Goal: Task Accomplishment & Management: Understand process/instructions

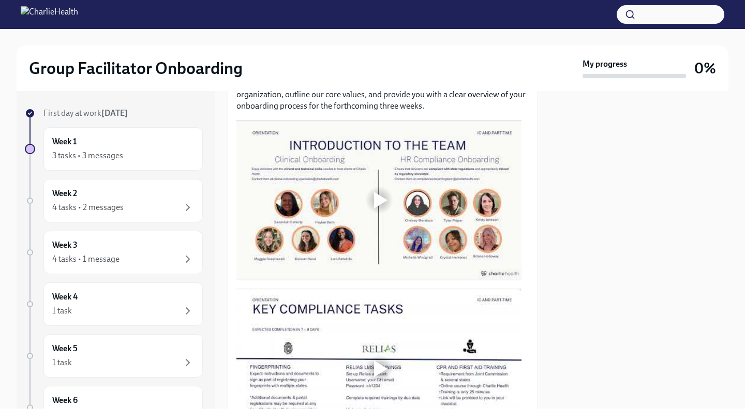
scroll to position [521, 0]
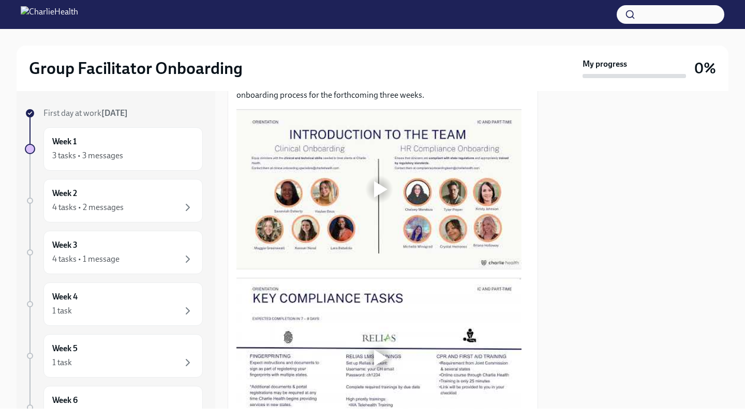
click at [378, 181] on div at bounding box center [380, 189] width 13 height 17
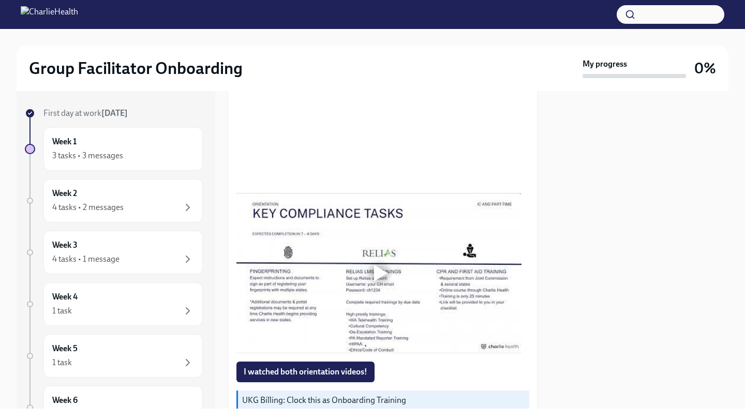
scroll to position [620, 0]
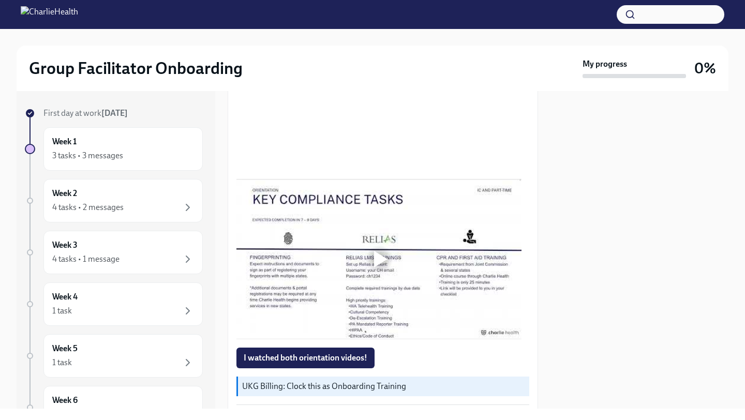
click at [381, 263] on div at bounding box center [380, 259] width 13 height 17
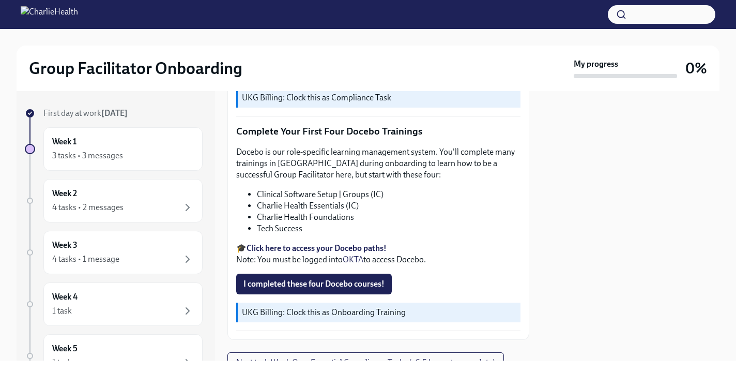
scroll to position [1349, 0]
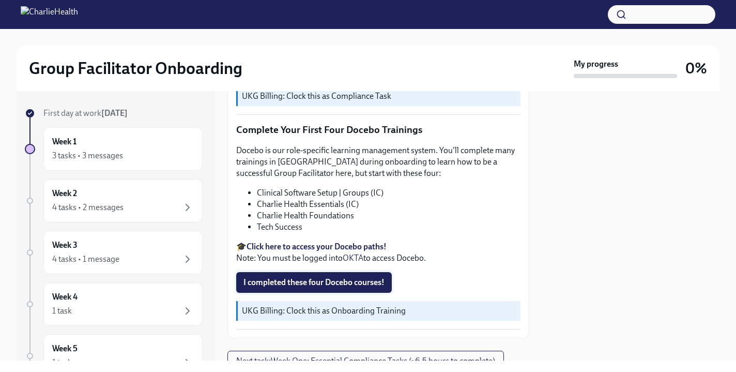
click at [327, 277] on span "I completed these four Docebo courses!" at bounding box center [314, 282] width 141 height 10
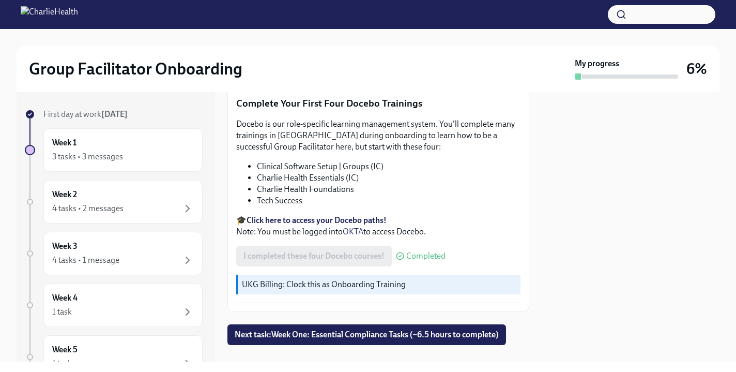
scroll to position [1377, 0]
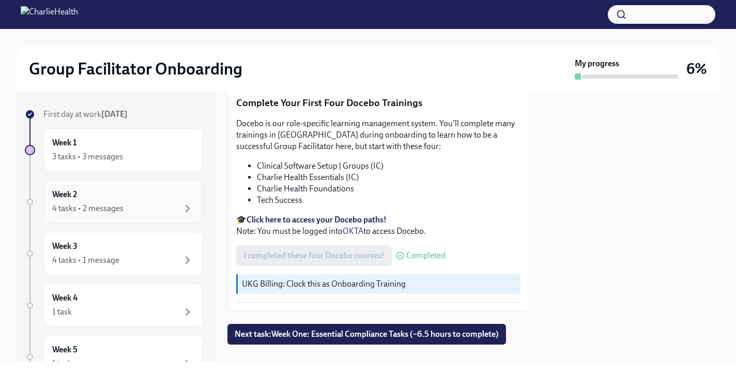
click at [174, 200] on div "Week 2 4 tasks • 2 messages" at bounding box center [123, 202] width 142 height 26
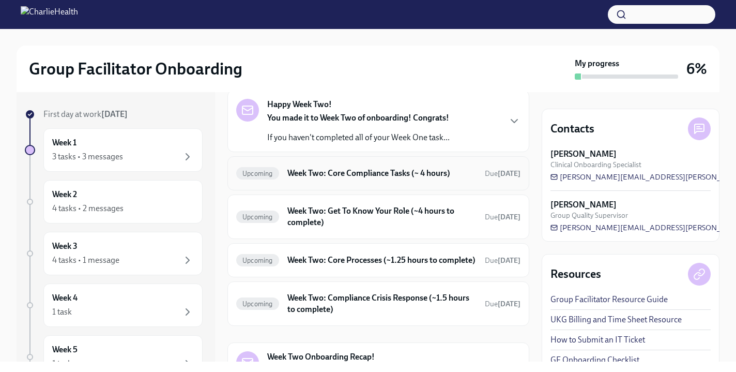
scroll to position [128, 0]
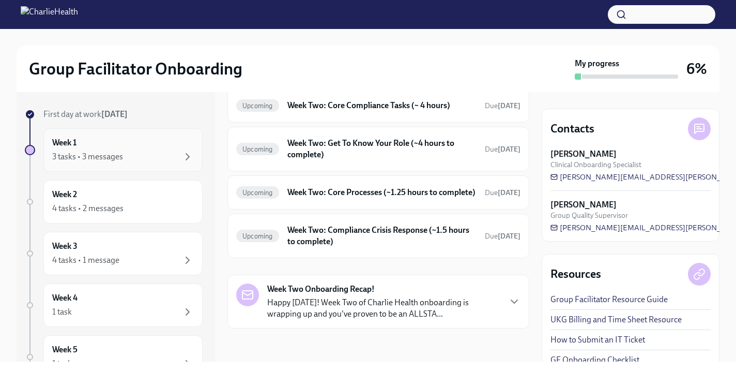
click at [140, 154] on div "3 tasks • 3 messages" at bounding box center [123, 156] width 142 height 12
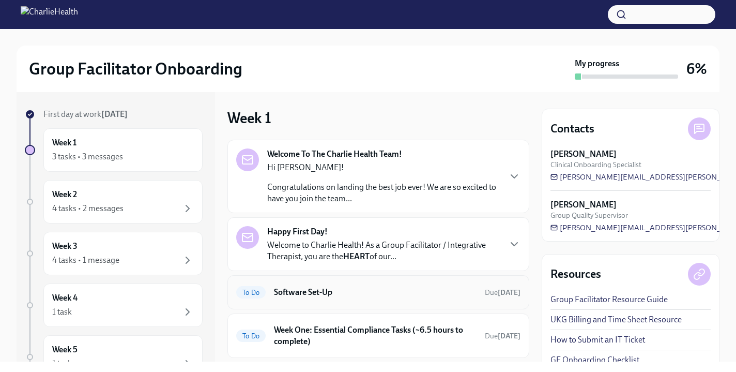
scroll to position [94, 0]
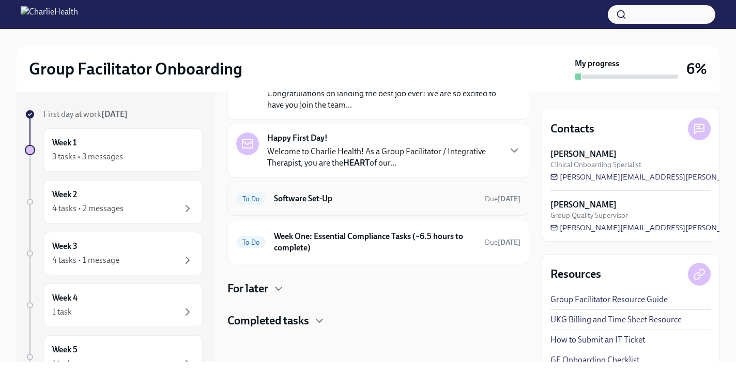
click at [446, 206] on div "To Do Software Set-Up Due tomorrow" at bounding box center [378, 198] width 284 height 17
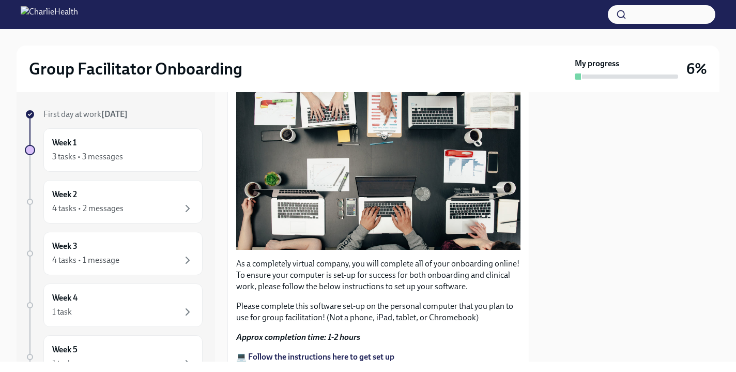
scroll to position [39, 0]
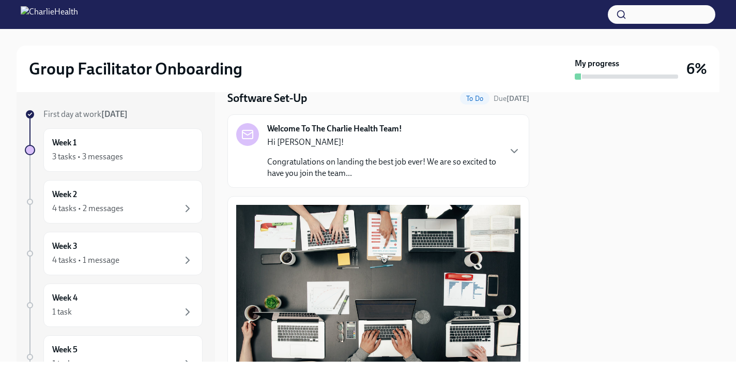
click at [358, 263] on button "Zoom image" at bounding box center [378, 289] width 284 height 168
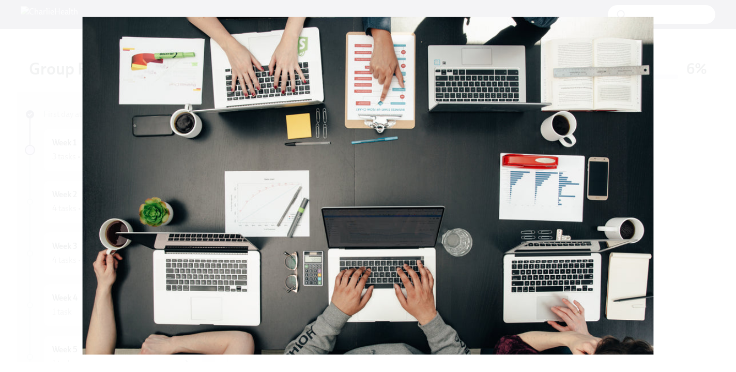
click at [382, 206] on button "Unzoom image" at bounding box center [368, 186] width 736 height 372
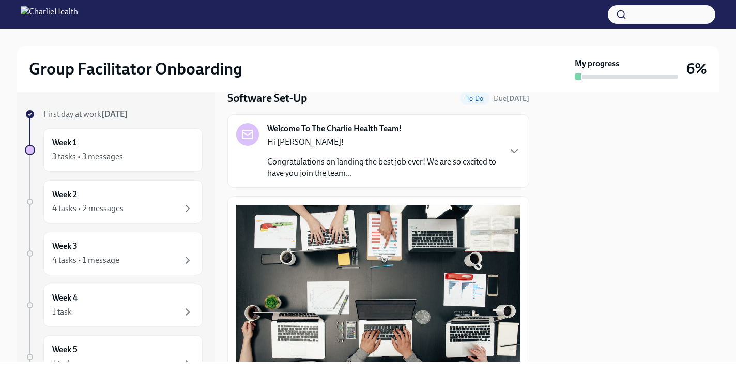
click at [503, 157] on div "Welcome To The Charlie Health Team! Hi Kayla! Congratulations on landing the be…" at bounding box center [378, 151] width 284 height 56
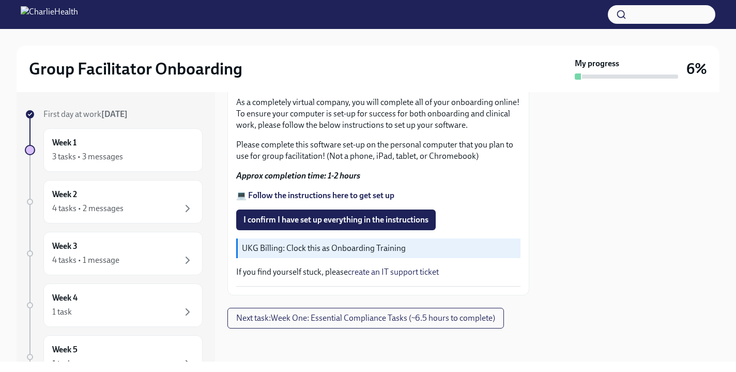
scroll to position [838, 0]
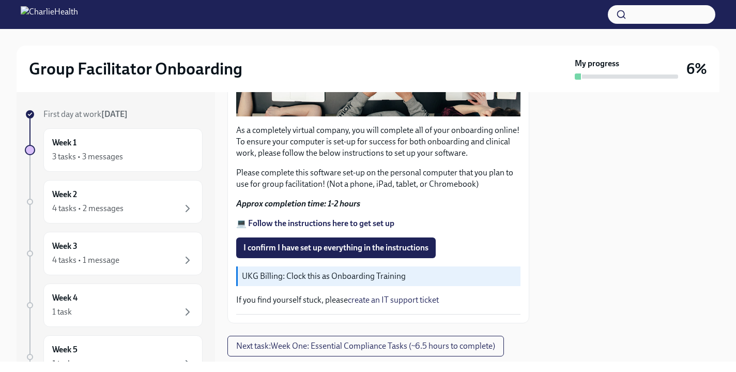
click at [323, 271] on div "As a completely virtual company, you will complete all of your onboarding onlin…" at bounding box center [378, 131] width 284 height 366
click at [322, 208] on strong "Approx completion time: 1-2 hours" at bounding box center [298, 204] width 124 height 10
click at [323, 228] on strong "💻 Follow the instructions here to get set up" at bounding box center [315, 223] width 158 height 10
click at [389, 253] on span "I confirm I have set up everything in the instructions" at bounding box center [336, 248] width 185 height 10
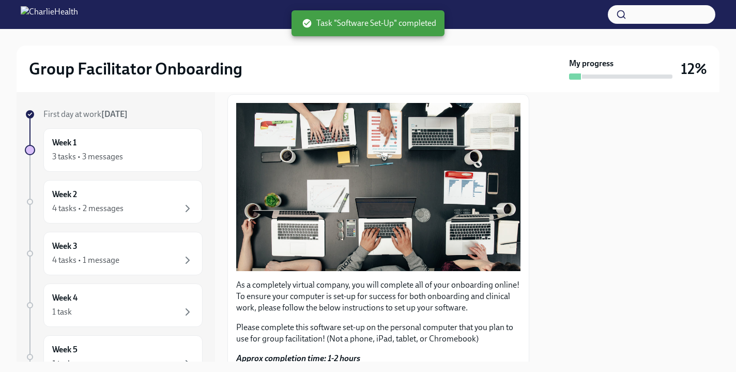
scroll to position [319, 0]
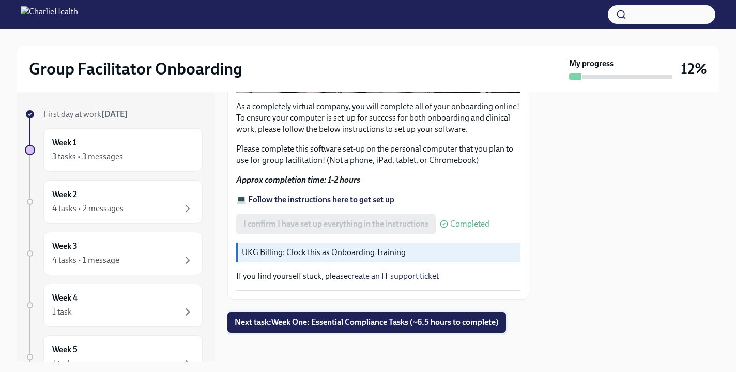
click at [440, 320] on span "Next task : Week One: Essential Compliance Tasks (~6.5 hours to complete)" at bounding box center [367, 322] width 264 height 10
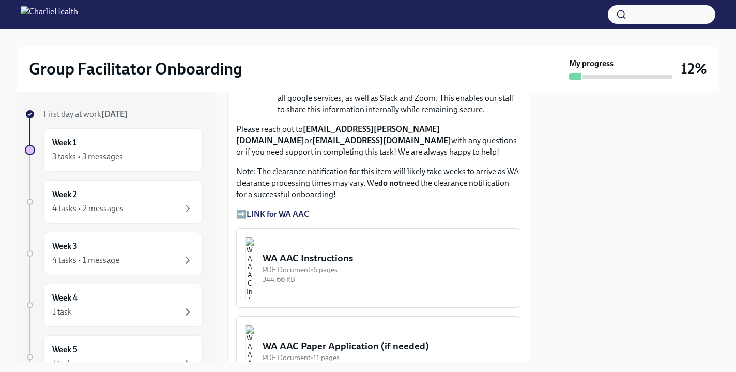
scroll to position [872, 0]
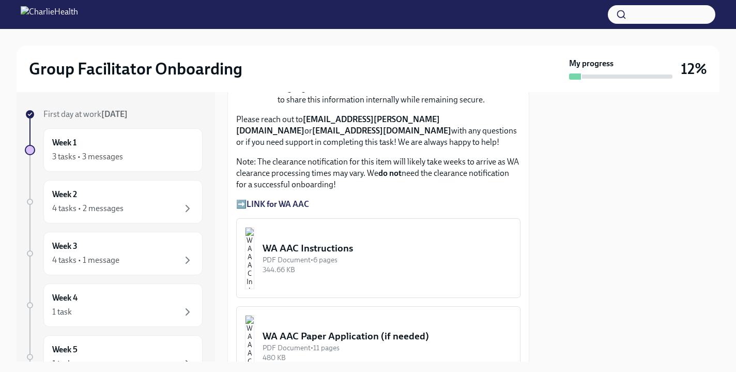
click at [398, 255] on div "WA AAC Instructions" at bounding box center [387, 248] width 249 height 13
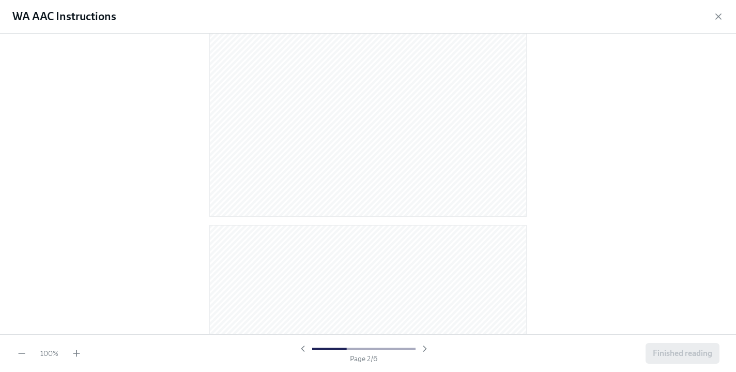
scroll to position [879, 0]
click at [716, 19] on icon "button" at bounding box center [718, 16] width 5 height 5
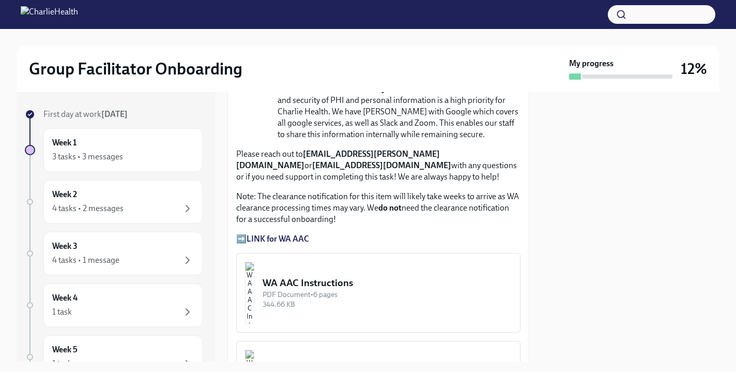
scroll to position [907, 0]
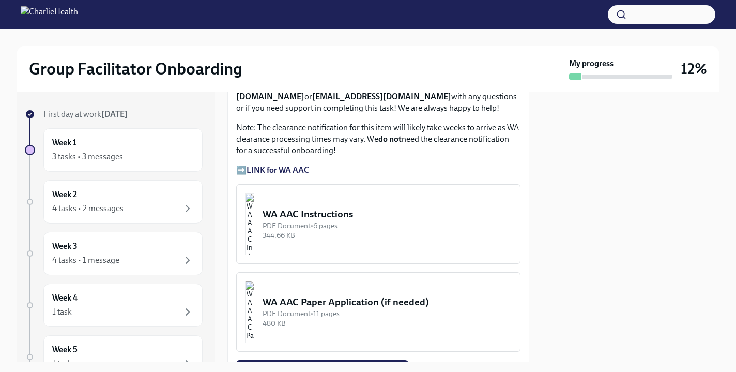
click at [336, 221] on div "WA AAC Instructions" at bounding box center [387, 213] width 249 height 13
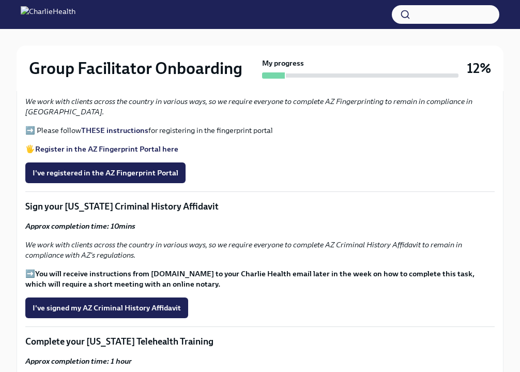
scroll to position [1157, 0]
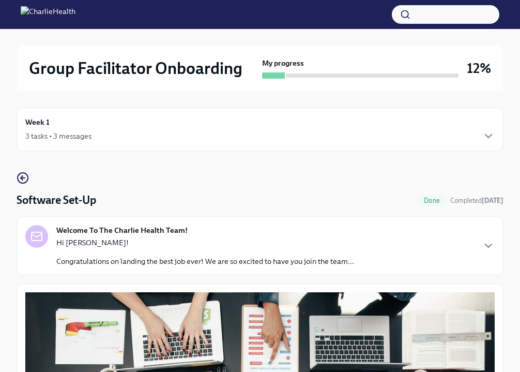
click at [357, 148] on div "Week 1 3 tasks • 3 messages" at bounding box center [260, 129] width 487 height 43
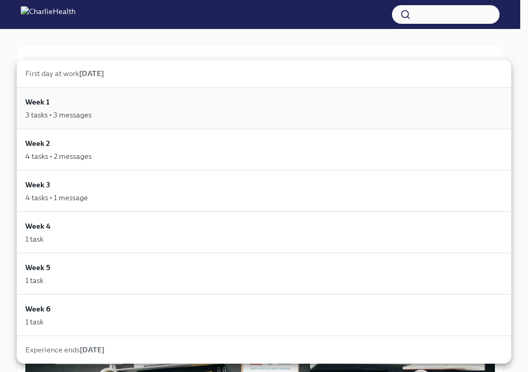
click at [363, 124] on div "Week 1 3 tasks • 3 messages" at bounding box center [264, 107] width 495 height 41
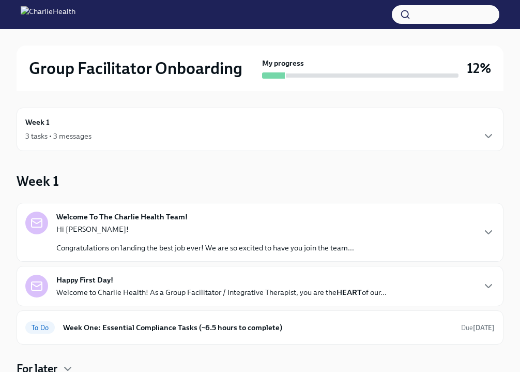
click at [49, 19] on img at bounding box center [48, 14] width 55 height 17
click at [400, 147] on div "Week 1 3 tasks • 3 messages" at bounding box center [260, 129] width 487 height 43
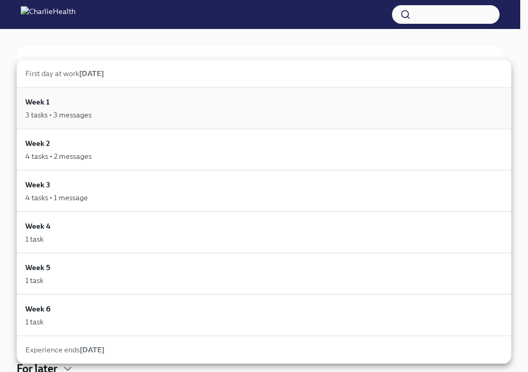
click at [376, 110] on div "3 tasks • 3 messages" at bounding box center [263, 115] width 477 height 10
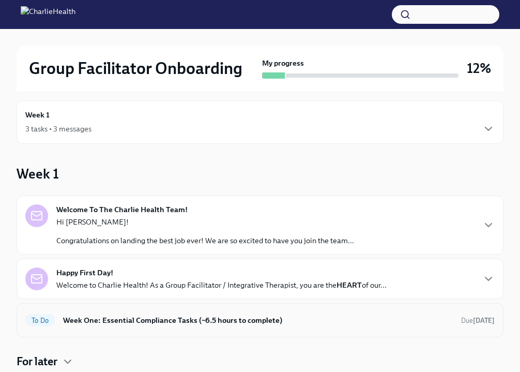
scroll to position [18, 0]
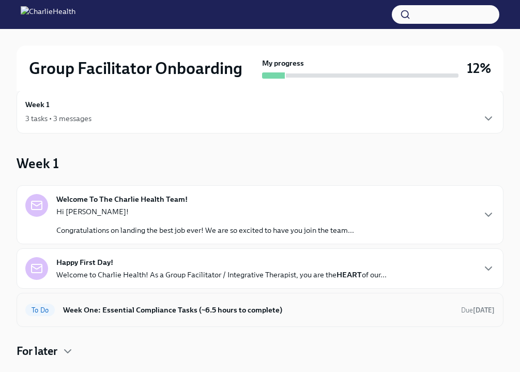
click at [309, 305] on h6 "Week One: Essential Compliance Tasks (~6.5 hours to complete)" at bounding box center [258, 309] width 390 height 11
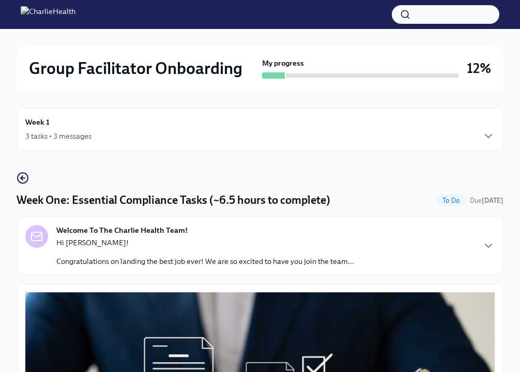
click at [359, 248] on div "Welcome To The Charlie Health Team! Hi Kayla! Congratulations on landing the be…" at bounding box center [260, 245] width 470 height 41
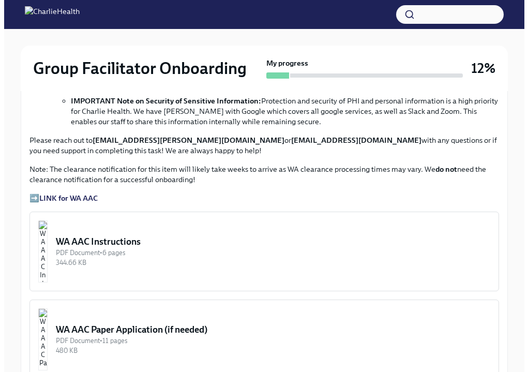
scroll to position [1333, 0]
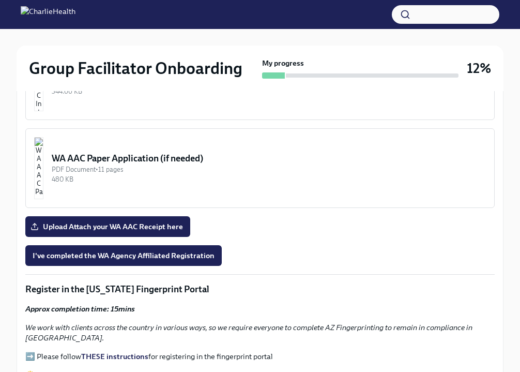
click at [138, 86] on div "PDF Document • 6 pages" at bounding box center [269, 82] width 434 height 10
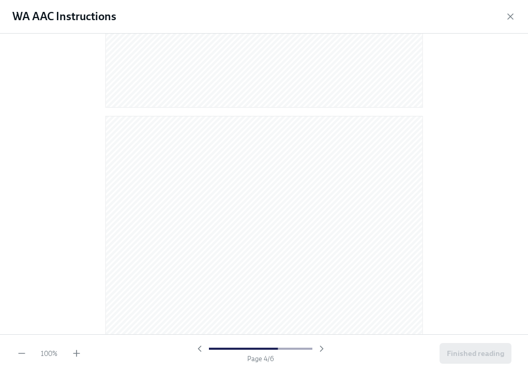
scroll to position [1134, 0]
click at [460, 171] on div at bounding box center [264, 184] width 528 height 300
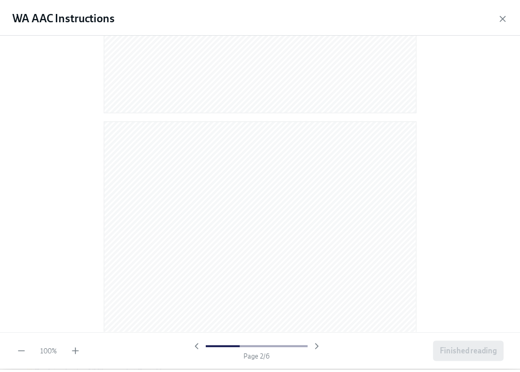
scroll to position [1030, 0]
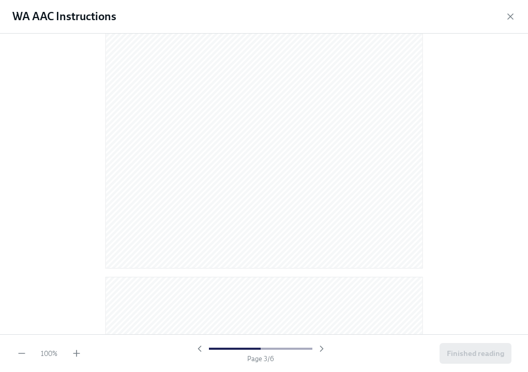
click at [510, 19] on icon "button" at bounding box center [510, 16] width 10 height 10
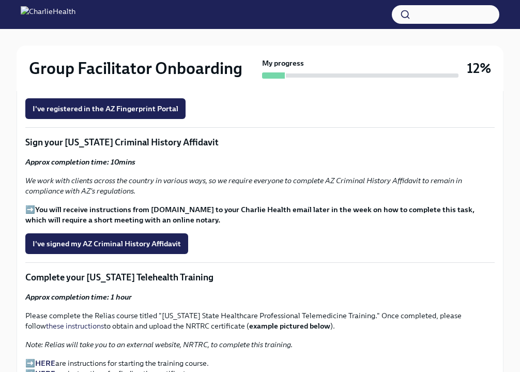
scroll to position [1575, 0]
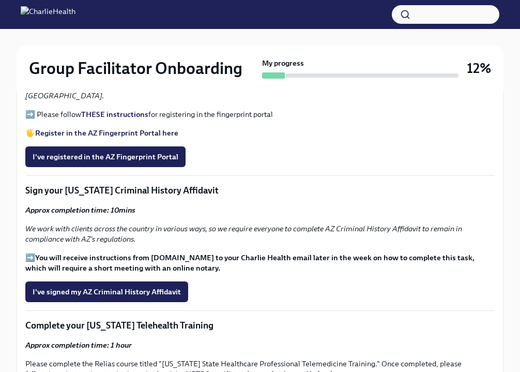
click at [129, 119] on strong "THESE instructions" at bounding box center [114, 114] width 67 height 9
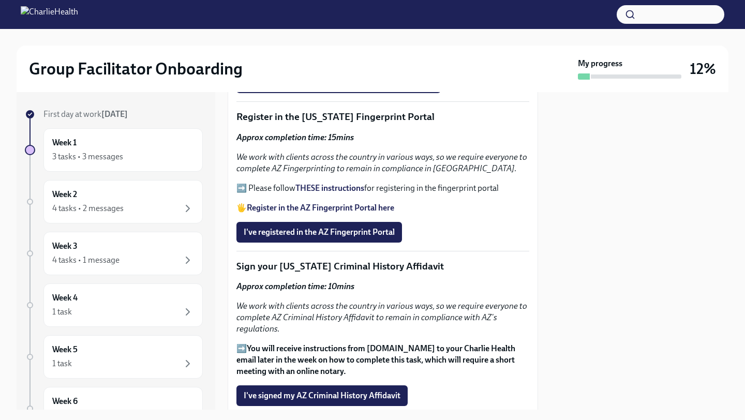
scroll to position [1203, 0]
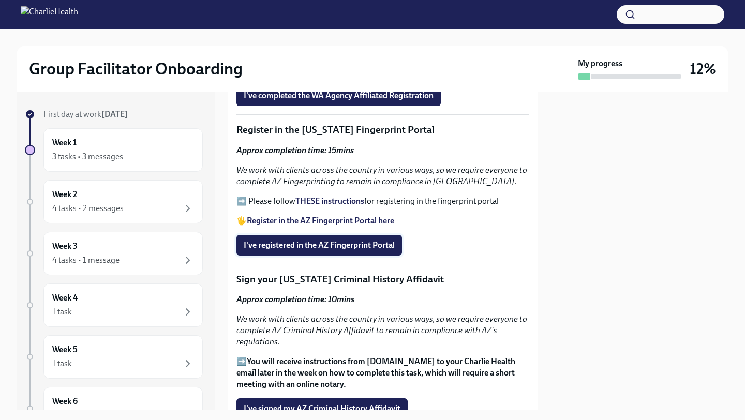
click at [346, 250] on span "I've registered in the AZ Fingerprint Portal" at bounding box center [319, 245] width 151 height 10
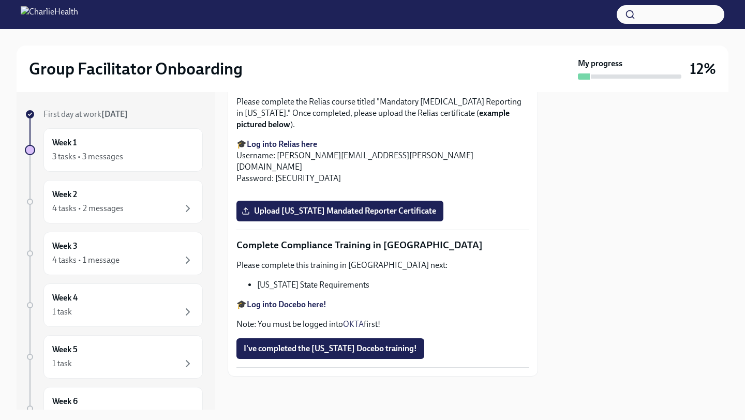
scroll to position [2253, 0]
click at [346, 349] on span "I've completed the Louisiana Docebo training!" at bounding box center [330, 348] width 173 height 10
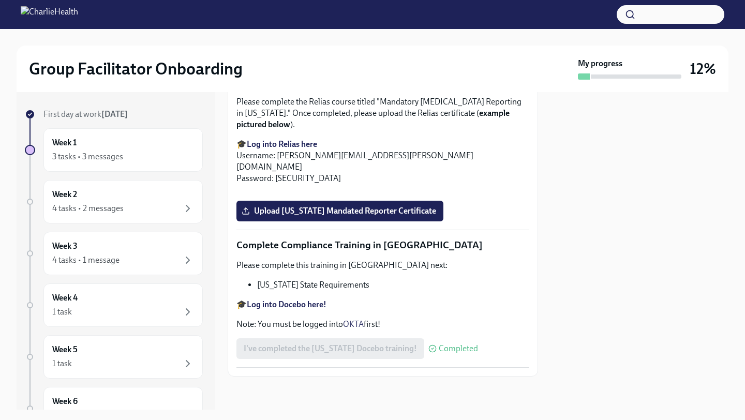
scroll to position [2029, 0]
click at [97, 138] on div "Week 1 3 tasks • 3 messages" at bounding box center [123, 150] width 142 height 26
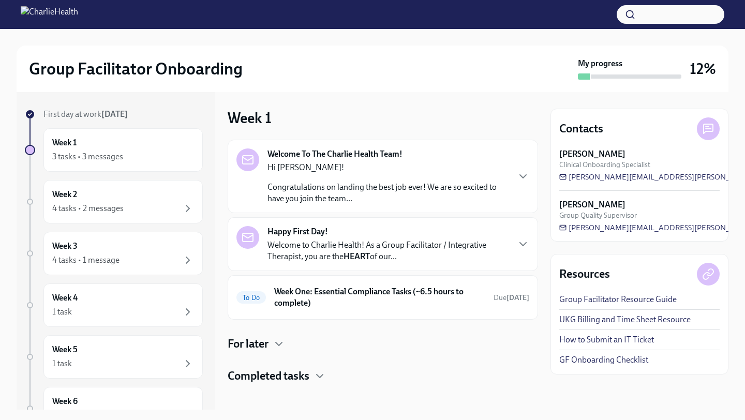
scroll to position [7, 0]
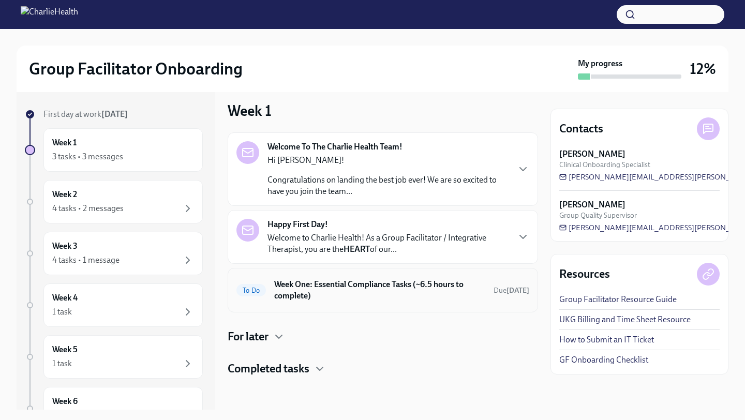
click at [350, 284] on h6 "Week One: Essential Compliance Tasks (~6.5 hours to complete)" at bounding box center [379, 290] width 211 height 23
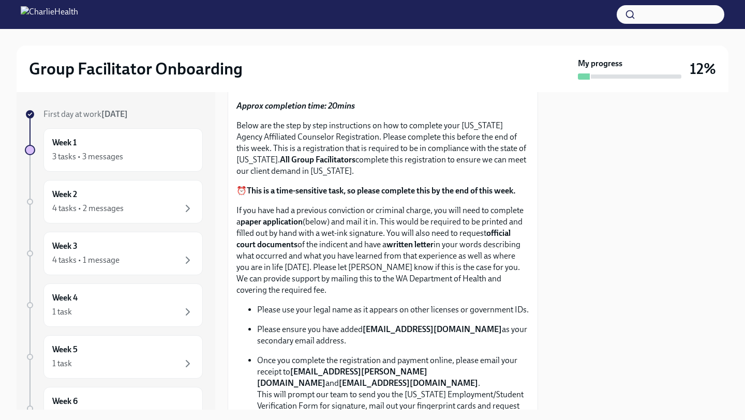
scroll to position [449, 0]
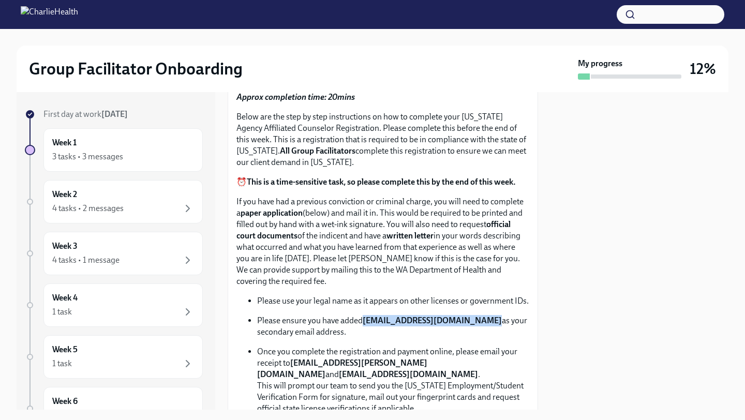
drag, startPoint x: 366, startPoint y: 327, endPoint x: 478, endPoint y: 329, distance: 112.2
click at [478, 329] on p "Please ensure you have added newlicense@charliehealth.com as your secondary ema…" at bounding box center [393, 326] width 272 height 23
copy strong "newlicense@charliehealth.com"
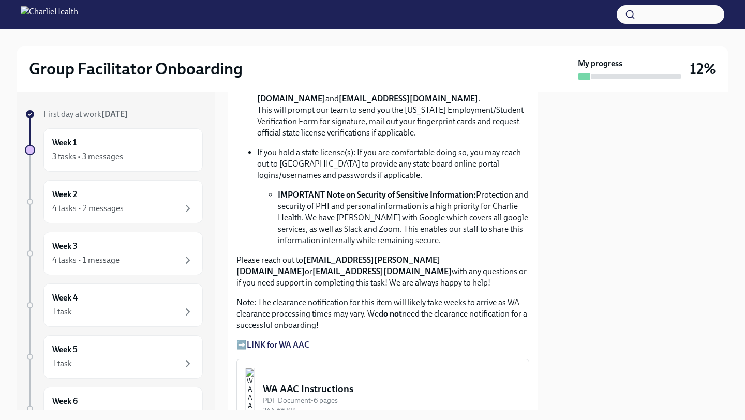
scroll to position [886, 0]
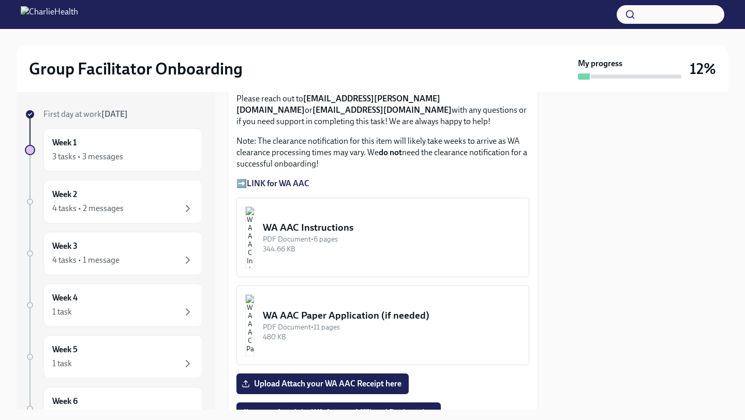
click at [369, 243] on div "PDF Document • 6 pages" at bounding box center [392, 239] width 258 height 10
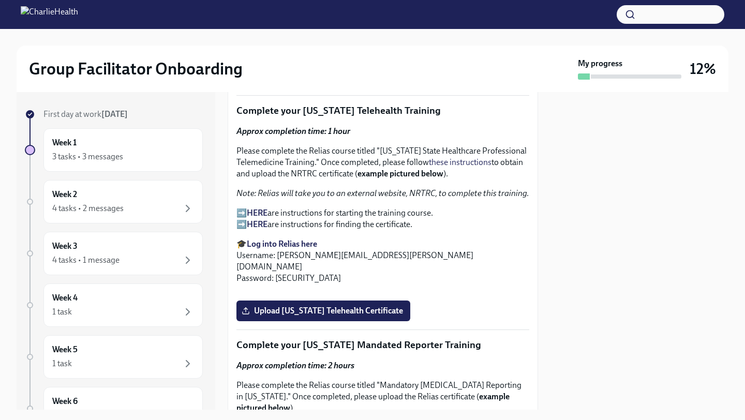
scroll to position [1533, 0]
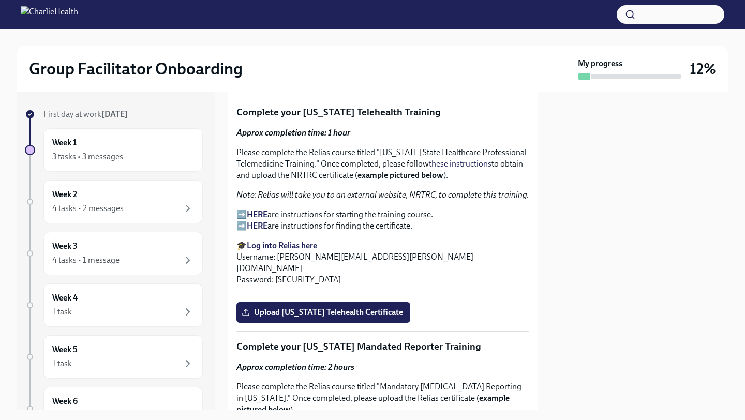
click at [258, 219] on strong "HERE" at bounding box center [257, 214] width 21 height 10
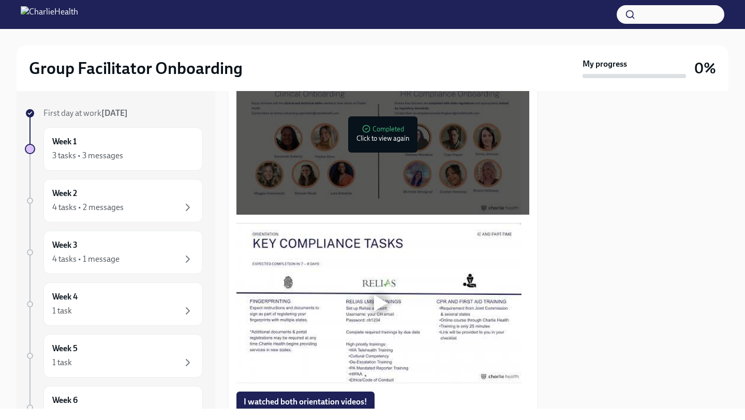
scroll to position [662, 0]
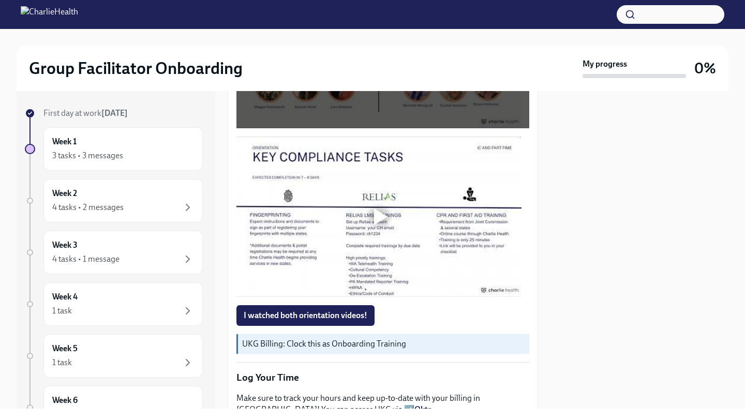
click at [385, 217] on div at bounding box center [380, 216] width 13 height 17
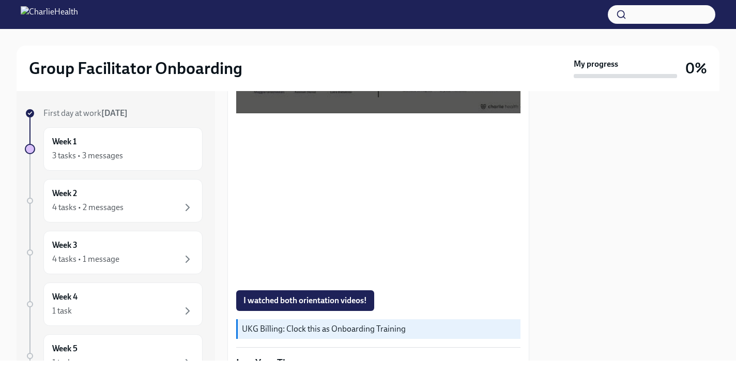
scroll to position [685, 0]
click at [302, 298] on span "I watched both orientation videos!" at bounding box center [306, 300] width 124 height 10
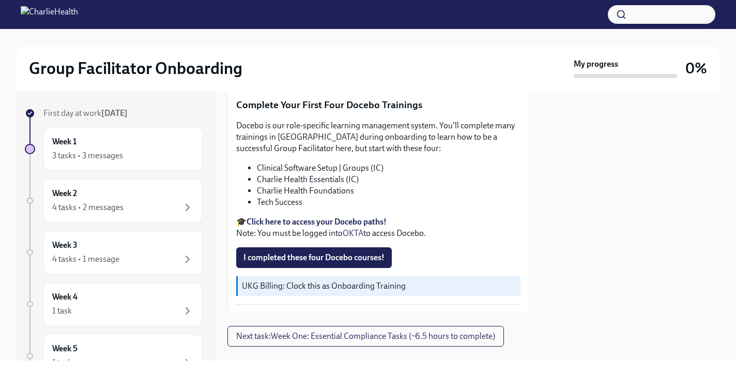
scroll to position [1368, 0]
